Goal: Use online tool/utility

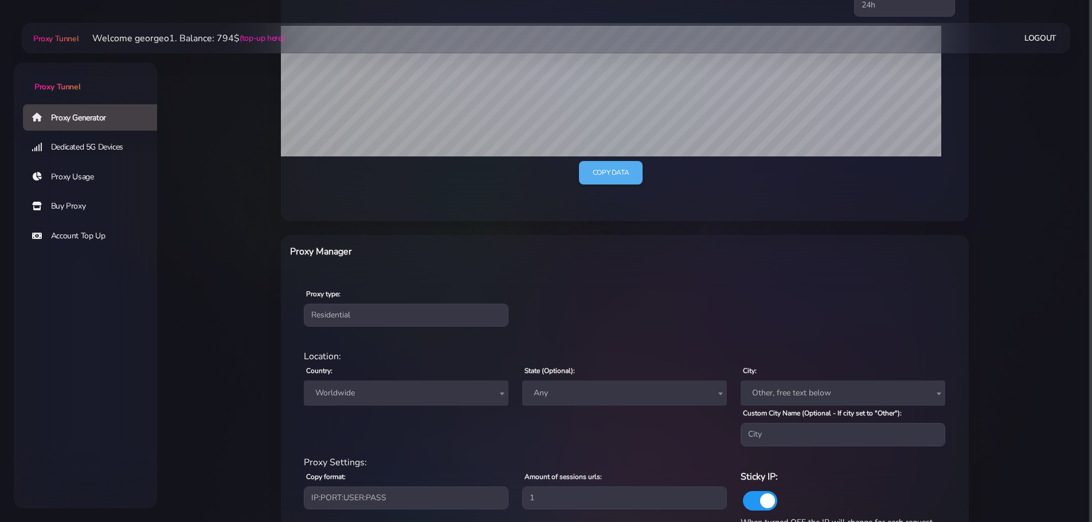
scroll to position [287, 0]
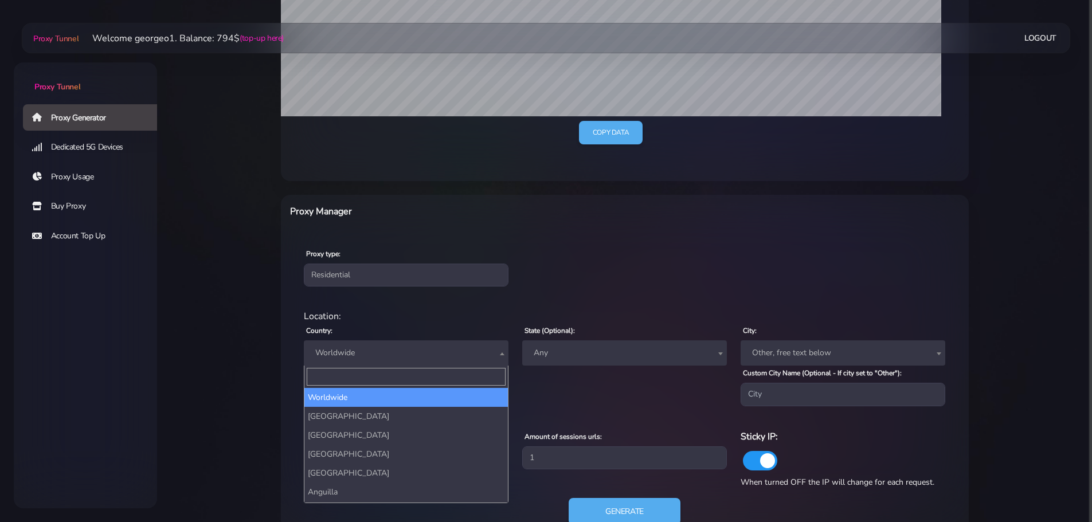
click at [429, 352] on span "Worldwide" at bounding box center [406, 353] width 191 height 16
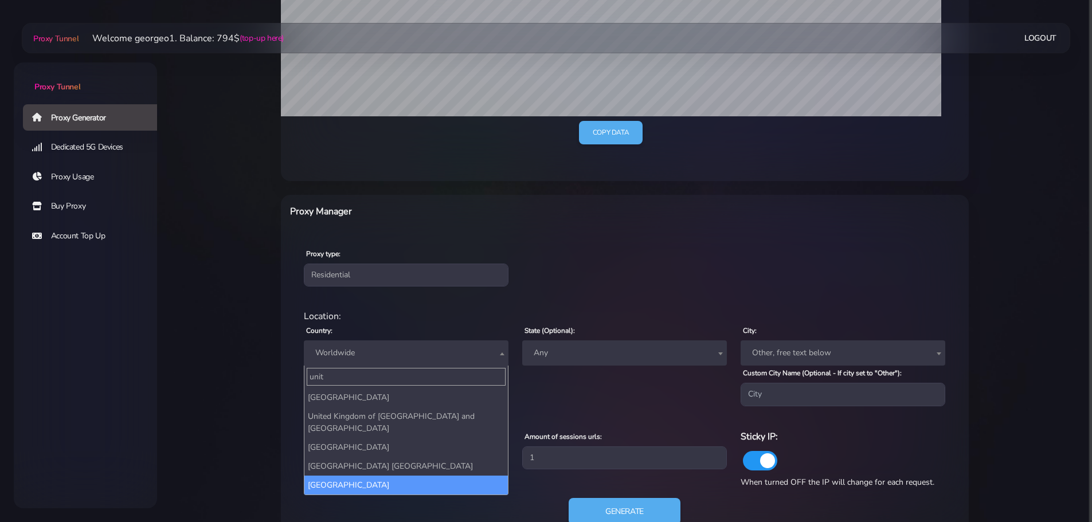
type input "unit"
select select "US"
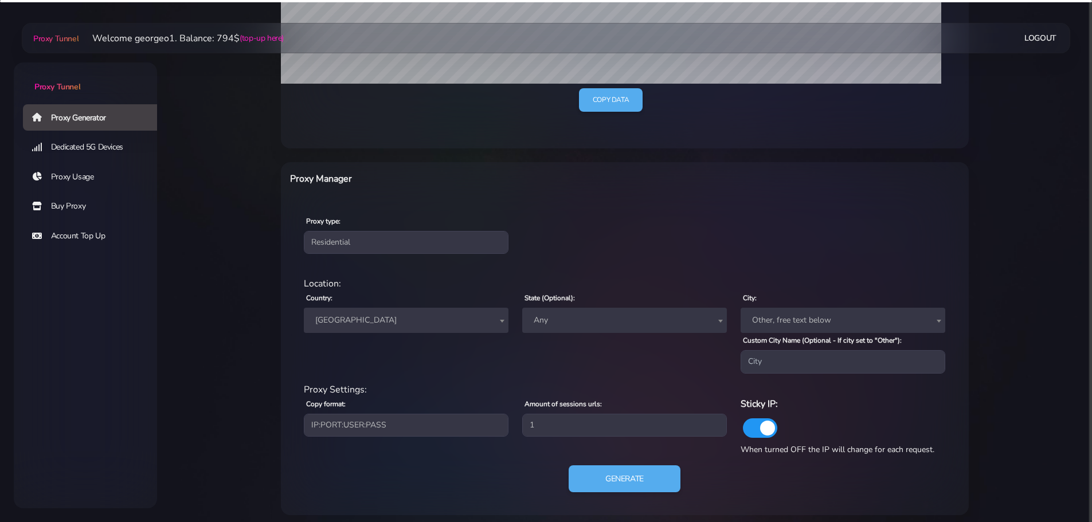
scroll to position [326, 0]
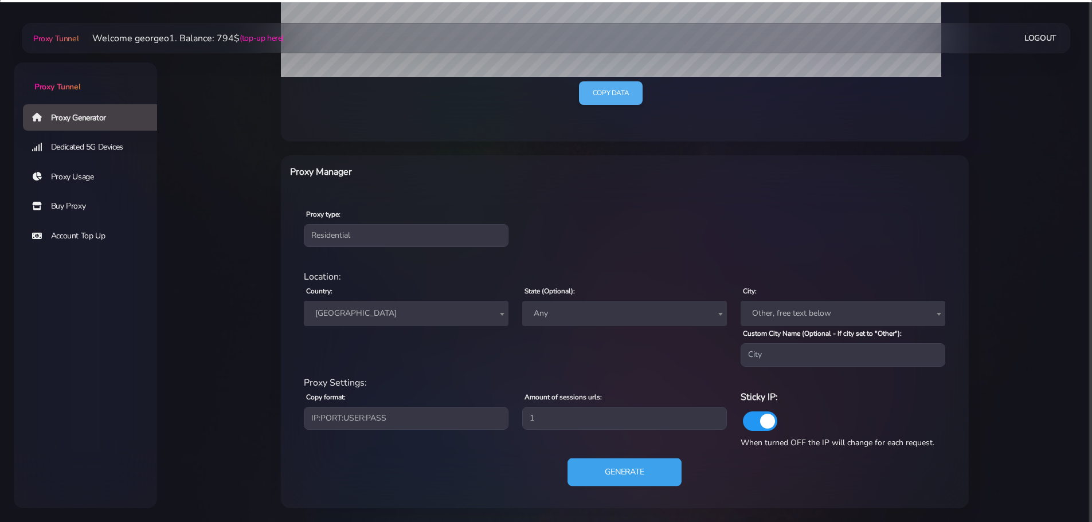
click at [612, 476] on button "Generate" at bounding box center [624, 472] width 114 height 28
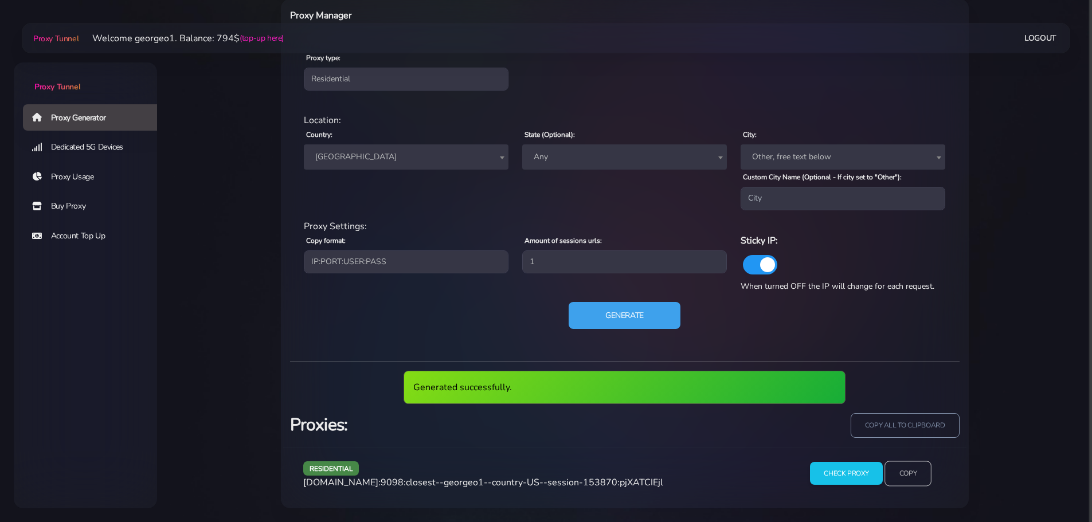
scroll to position [440, 0]
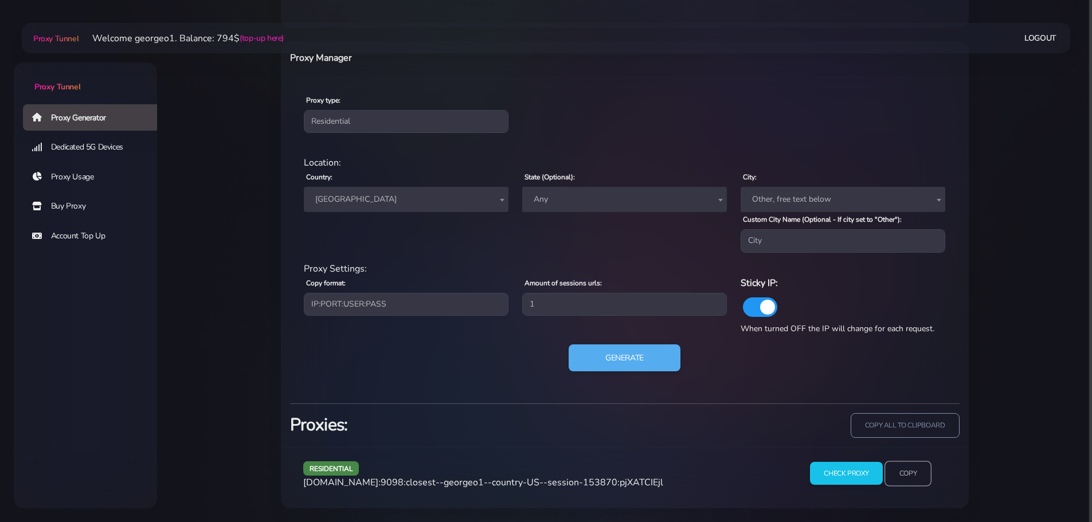
click at [919, 466] on input "Copy" at bounding box center [907, 473] width 47 height 25
